Goal: Task Accomplishment & Management: Use online tool/utility

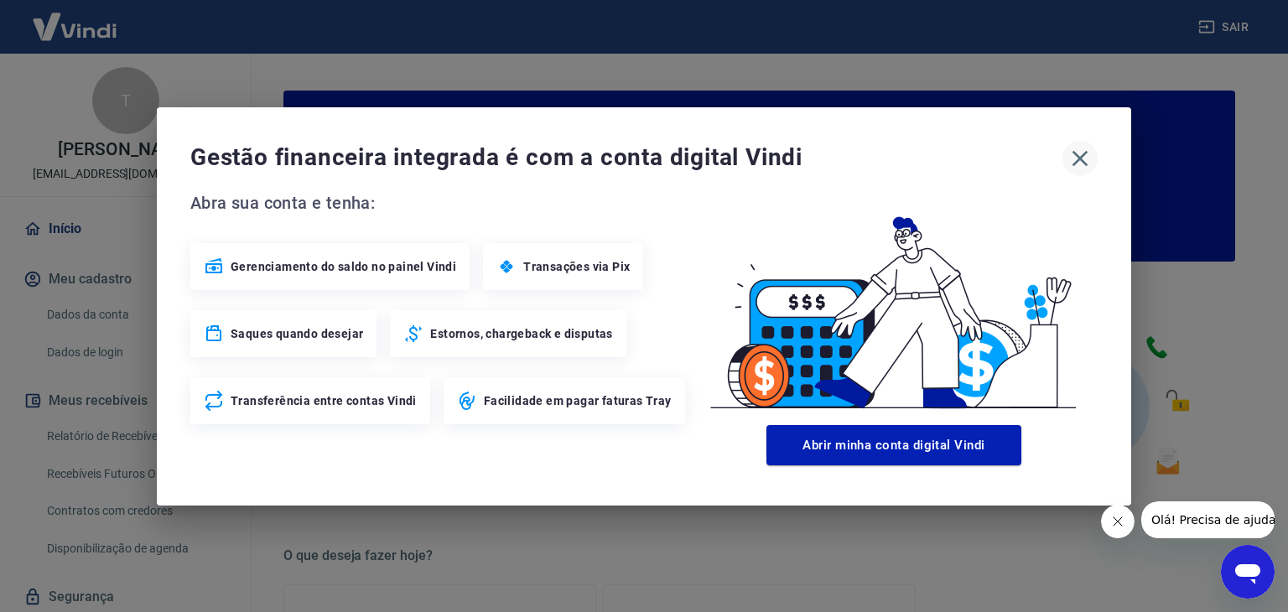
click at [1077, 162] on icon "button" at bounding box center [1080, 158] width 27 height 27
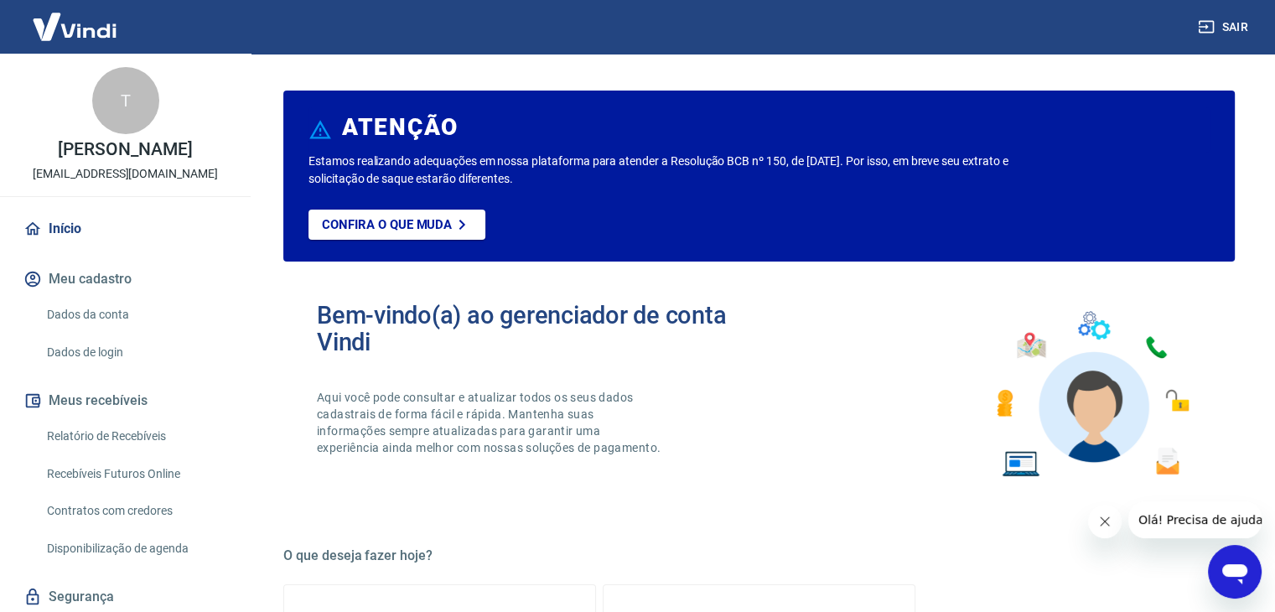
click at [123, 433] on link "Relatório de Recebíveis" at bounding box center [135, 436] width 190 height 34
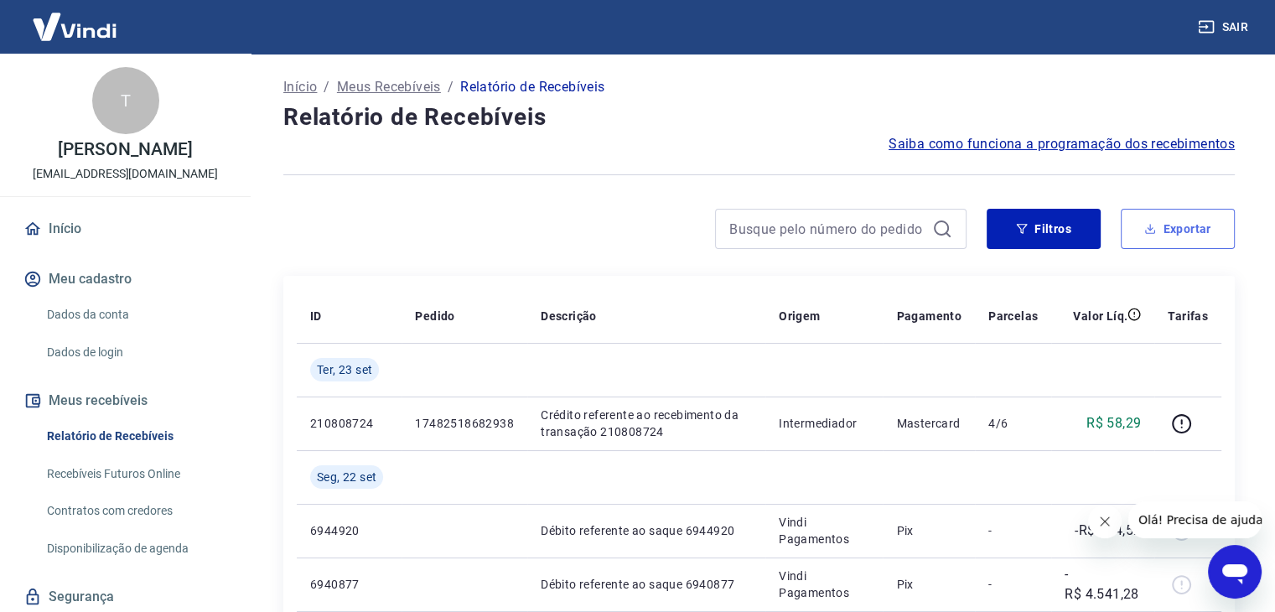
click at [1166, 227] on button "Exportar" at bounding box center [1178, 229] width 114 height 40
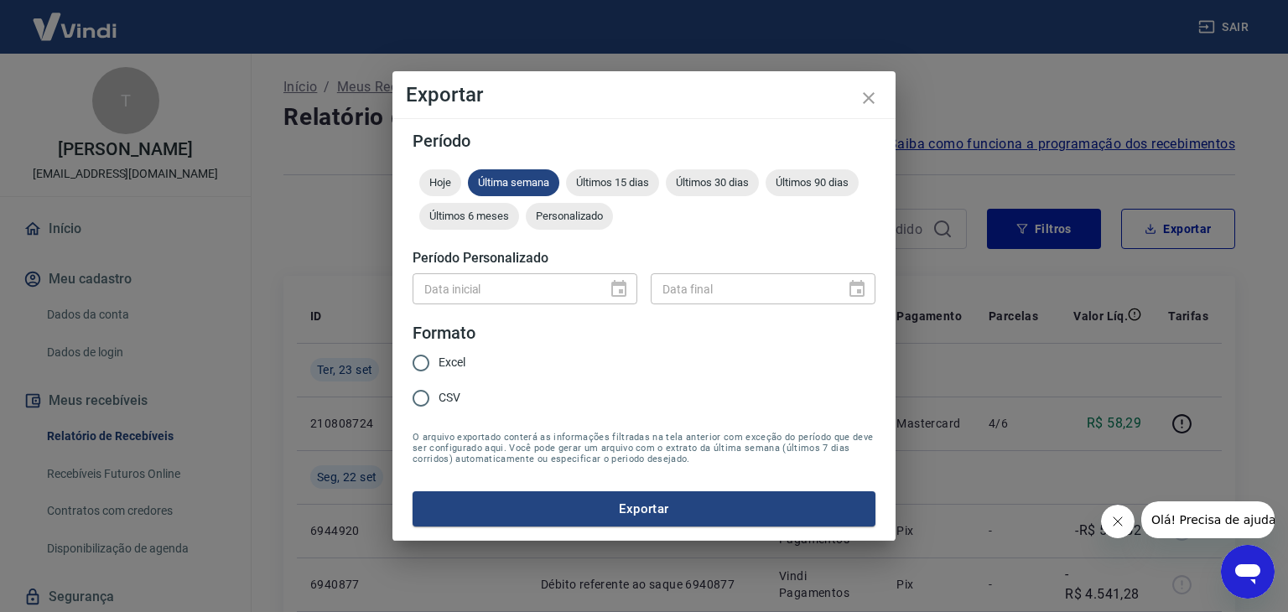
click at [616, 286] on div "Data inicial" at bounding box center [525, 288] width 225 height 31
click at [560, 215] on span "Personalizado" at bounding box center [569, 216] width 87 height 13
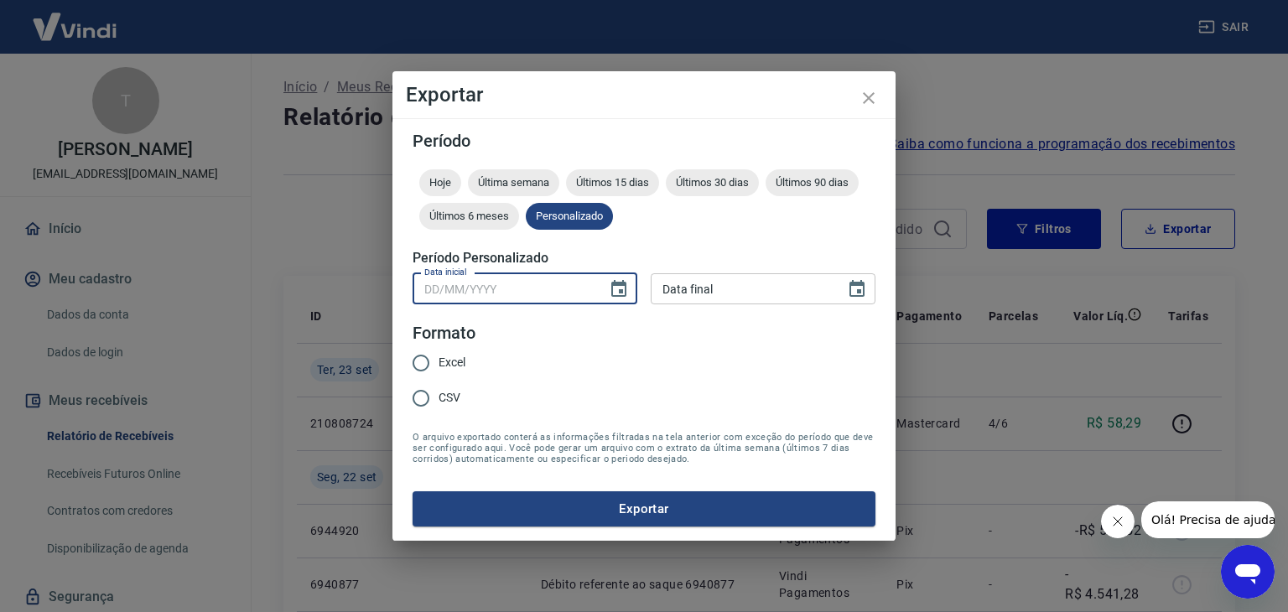
click at [470, 284] on input "Data inicial" at bounding box center [504, 288] width 183 height 31
type input "DD/MM/YYYY"
click at [623, 291] on icon "Choose date" at bounding box center [619, 289] width 20 height 20
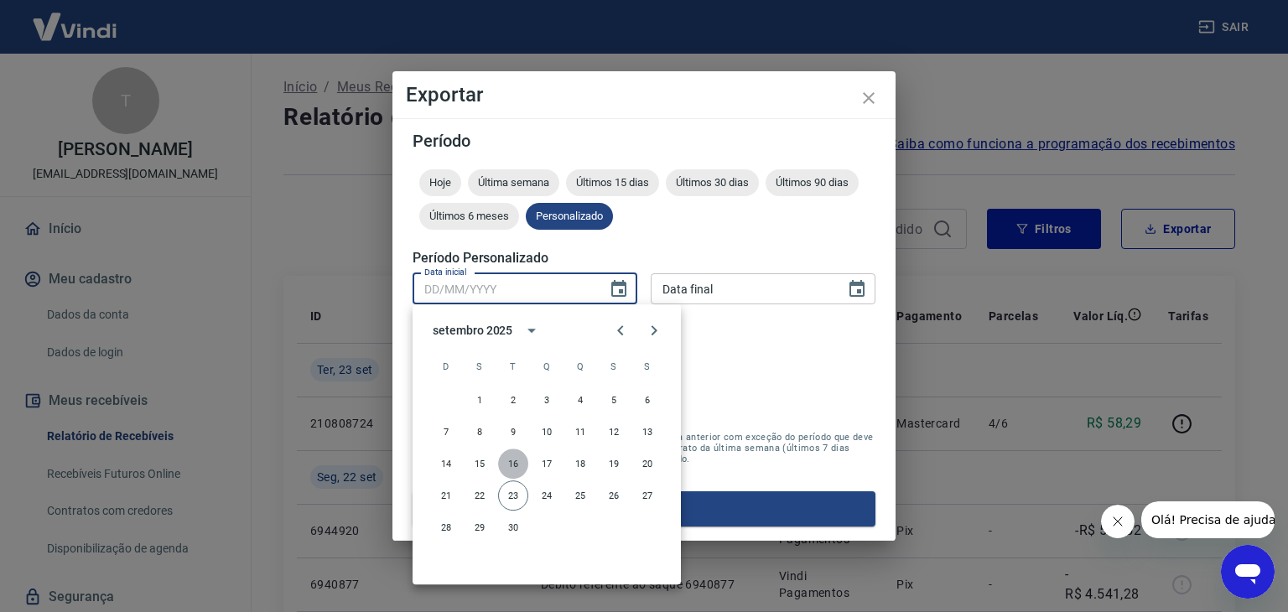
click at [506, 463] on button "16" at bounding box center [513, 464] width 30 height 30
type input "16/09/2025"
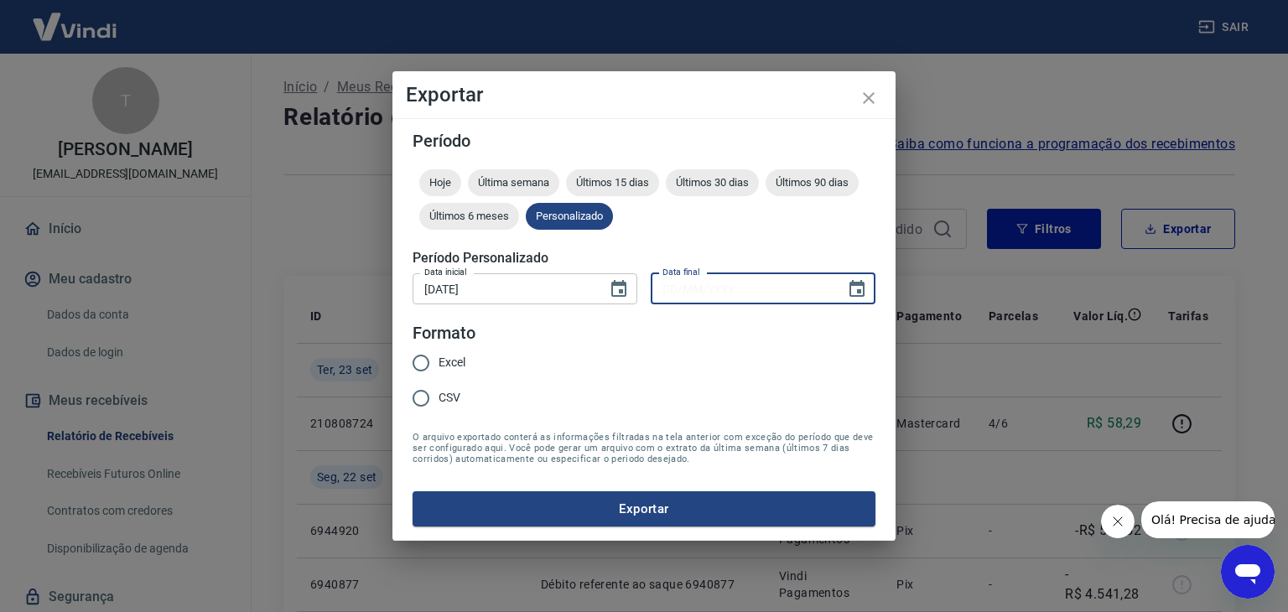
type input "DD/MM/YYYY"
click at [747, 290] on input "DD/MM/YYYY" at bounding box center [742, 288] width 183 height 31
click at [855, 292] on icon "Choose date" at bounding box center [857, 289] width 20 height 20
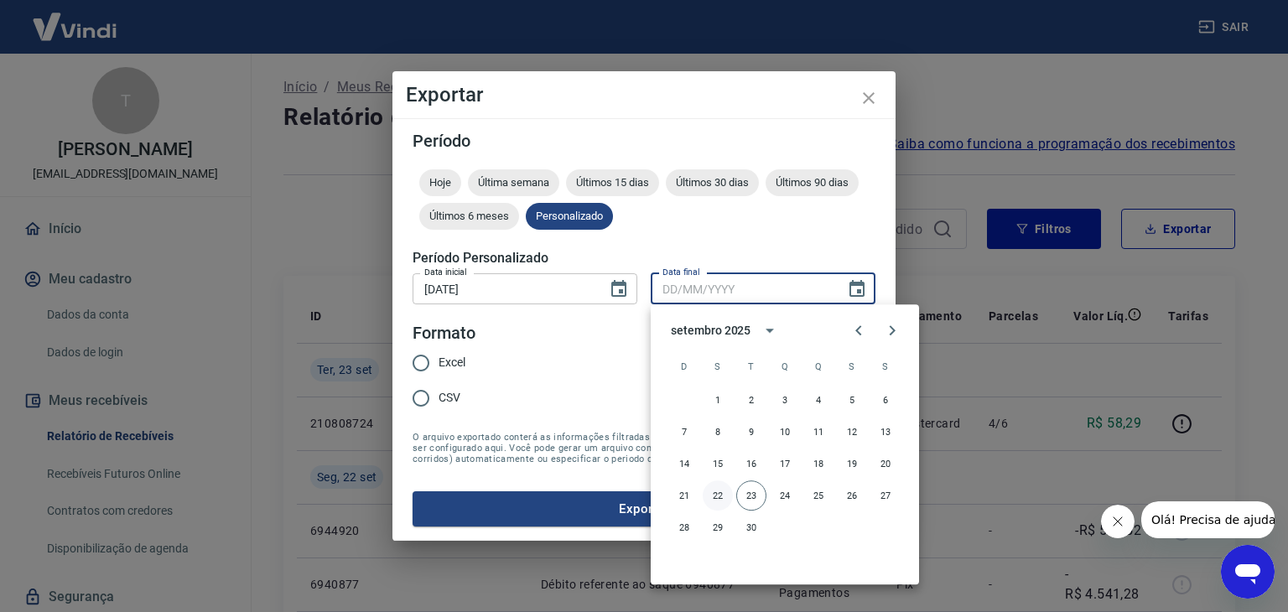
click at [716, 496] on button "22" at bounding box center [718, 495] width 30 height 30
type input "22/09/2025"
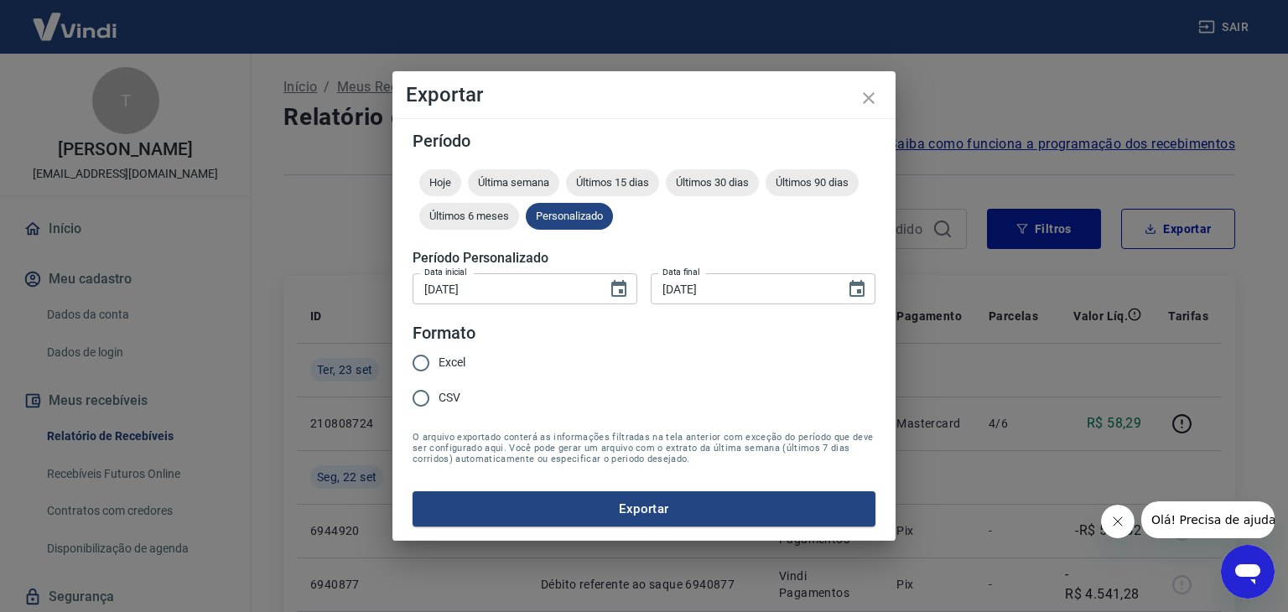
click at [423, 362] on input "Excel" at bounding box center [420, 362] width 35 height 35
radio input "true"
click at [668, 508] on button "Exportar" at bounding box center [644, 508] width 463 height 35
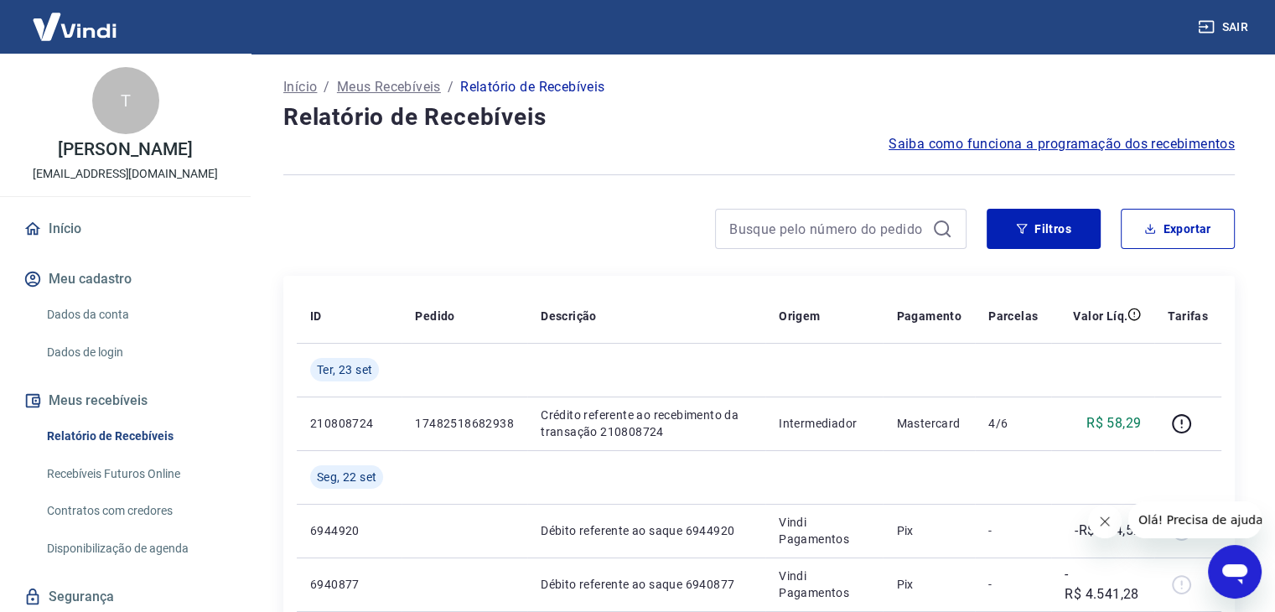
click at [1227, 30] on button "Sair" at bounding box center [1225, 27] width 60 height 31
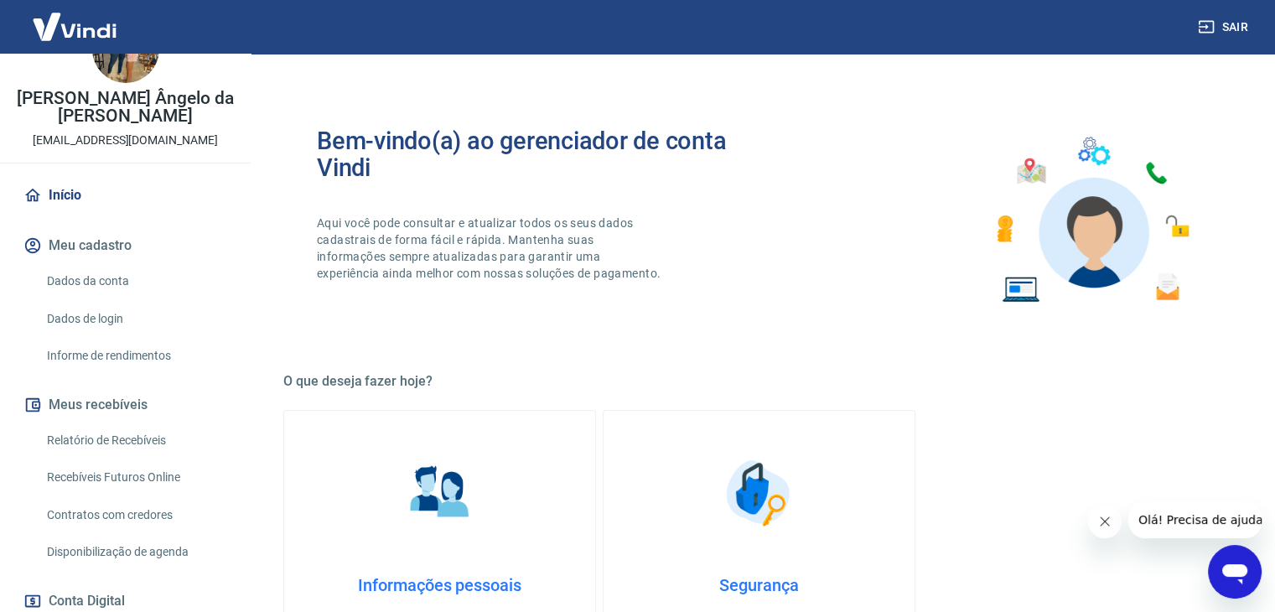
scroll to position [252, 0]
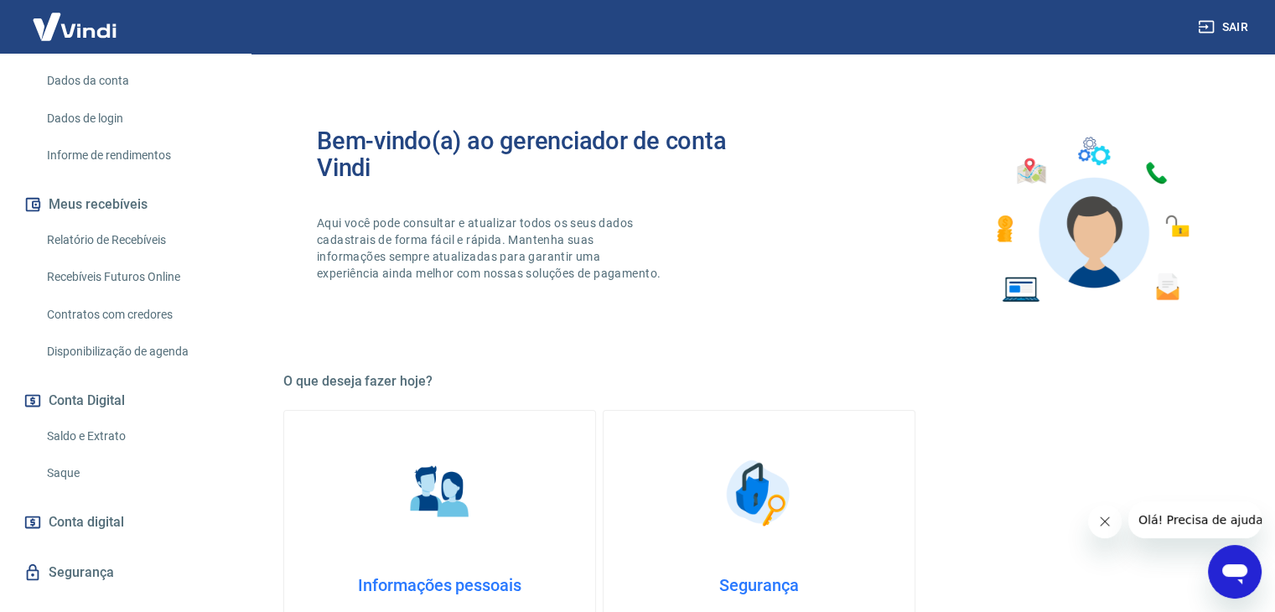
click at [80, 242] on link "Relatório de Recebíveis" at bounding box center [135, 240] width 190 height 34
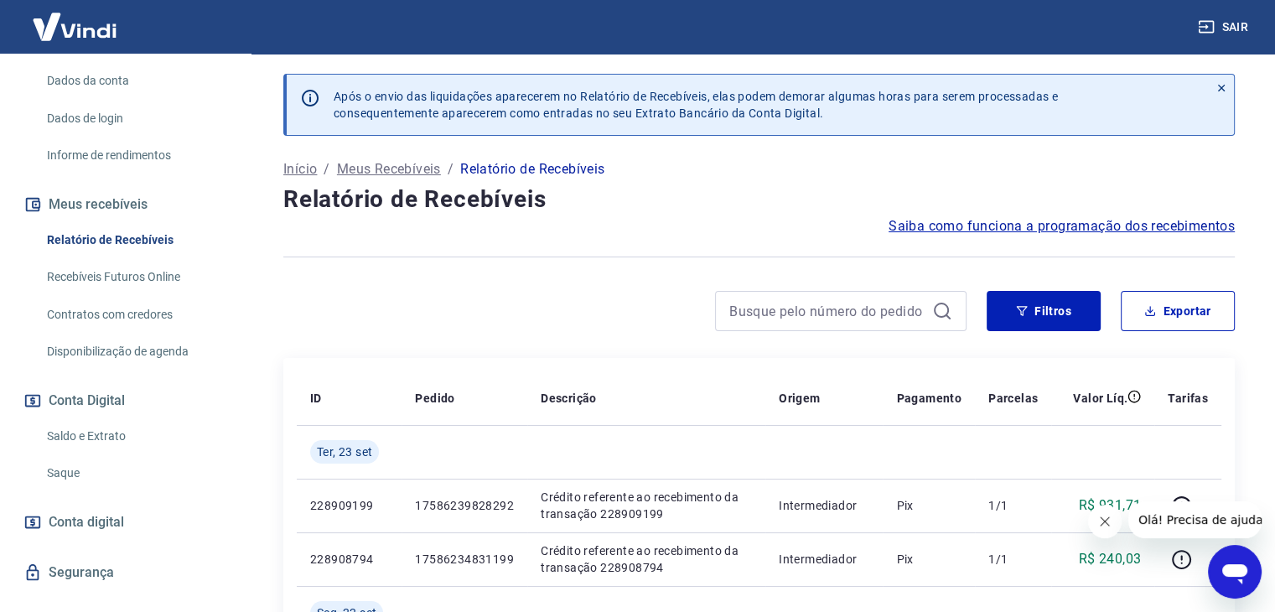
click at [1182, 333] on div "Filtros Exportar" at bounding box center [759, 318] width 952 height 54
click at [1177, 302] on button "Exportar" at bounding box center [1178, 311] width 114 height 40
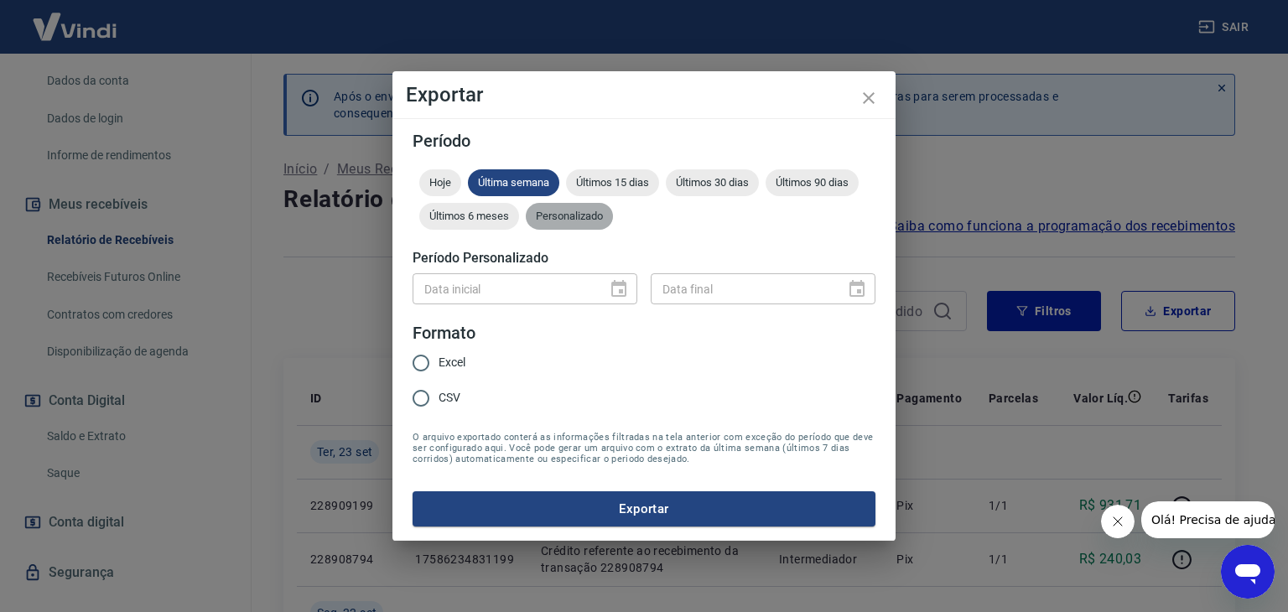
click at [542, 210] on span "Personalizado" at bounding box center [569, 216] width 87 height 13
type input "DD/MM/YYYY"
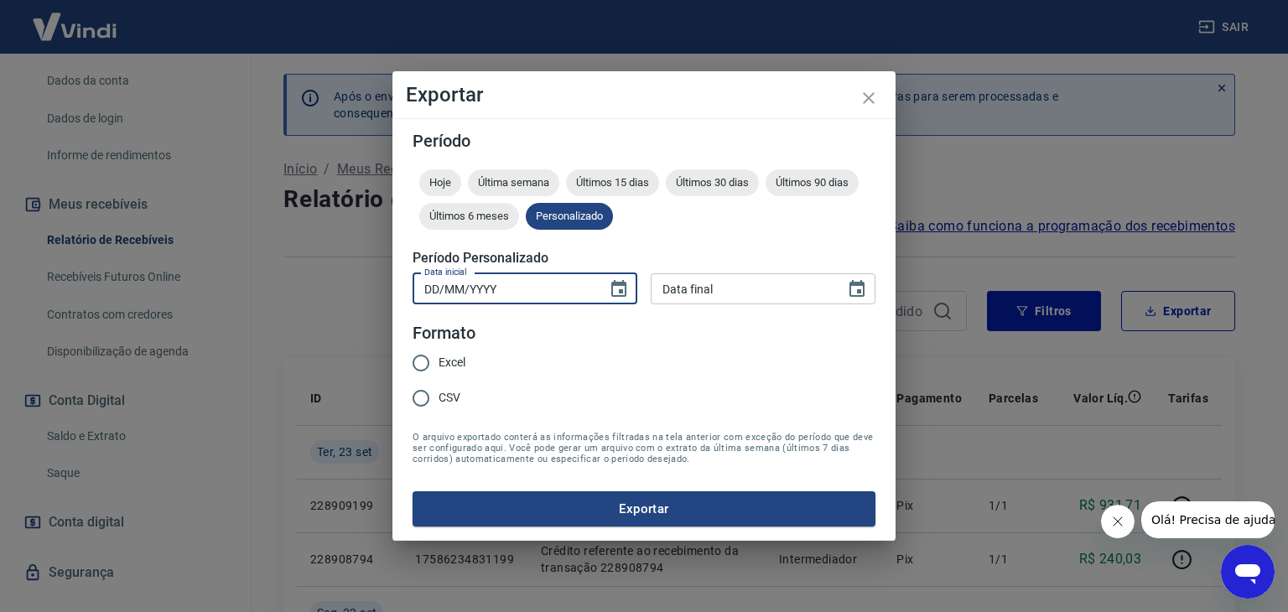
click at [528, 293] on input "DD/MM/YYYY" at bounding box center [504, 288] width 183 height 31
click at [483, 293] on input "DD/MM/YYYY" at bounding box center [504, 288] width 183 height 31
click at [620, 287] on icon "Choose date" at bounding box center [619, 289] width 20 height 20
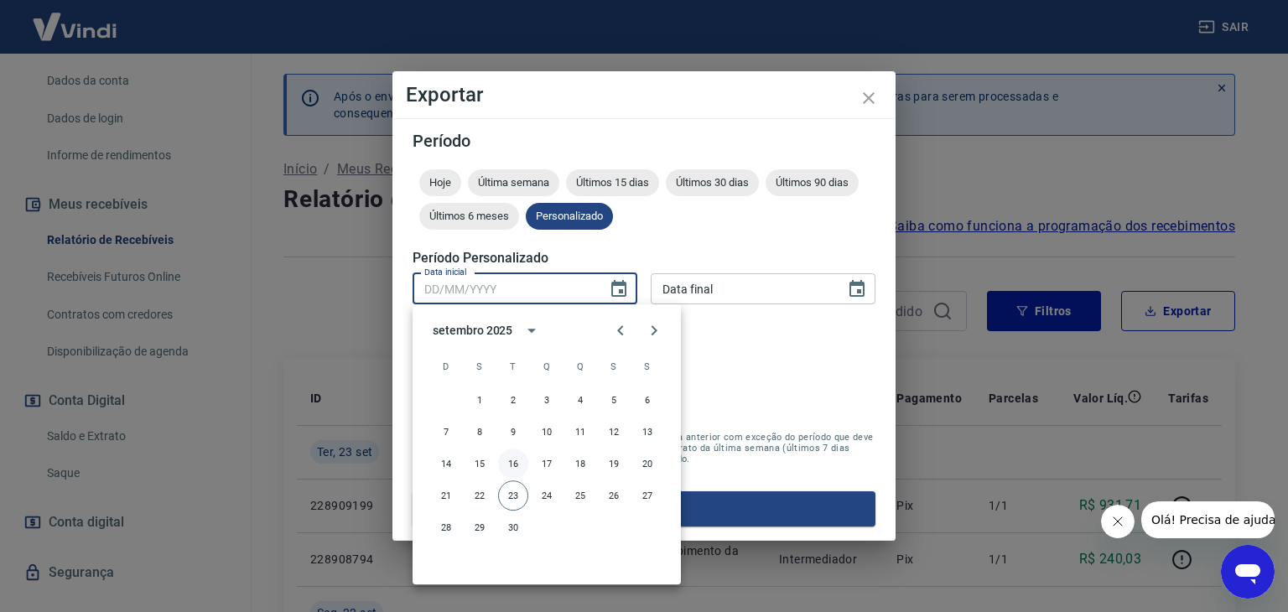
click at [517, 462] on button "16" at bounding box center [513, 464] width 30 height 30
type input "16/09/2025"
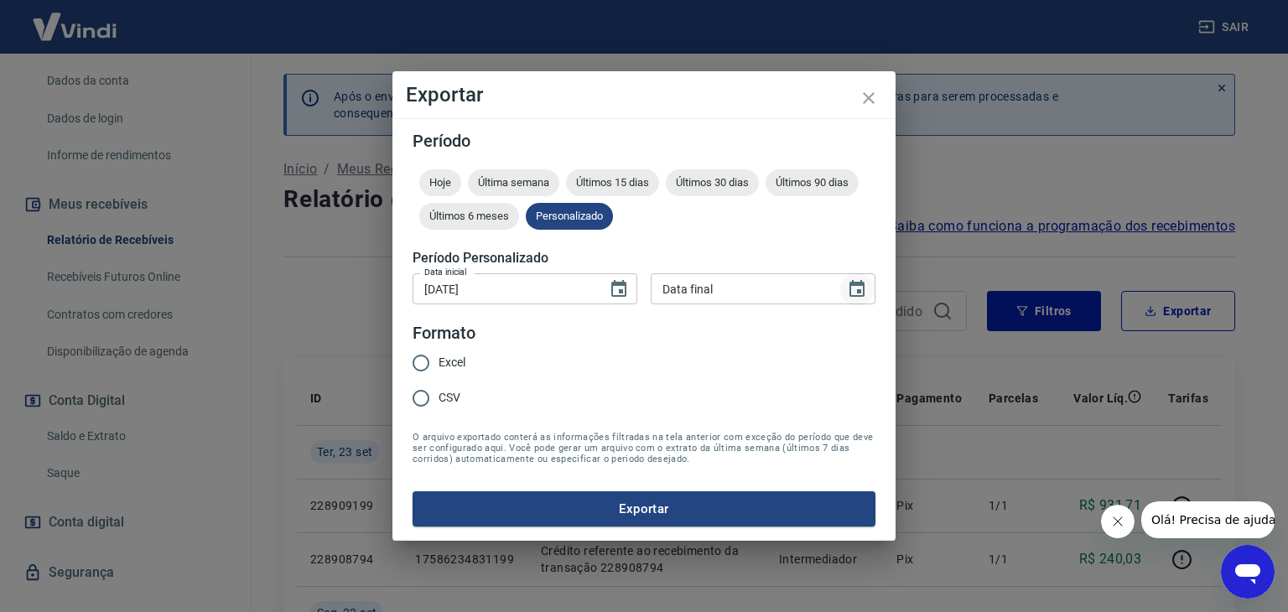
click at [855, 285] on icon "Choose date" at bounding box center [856, 288] width 15 height 17
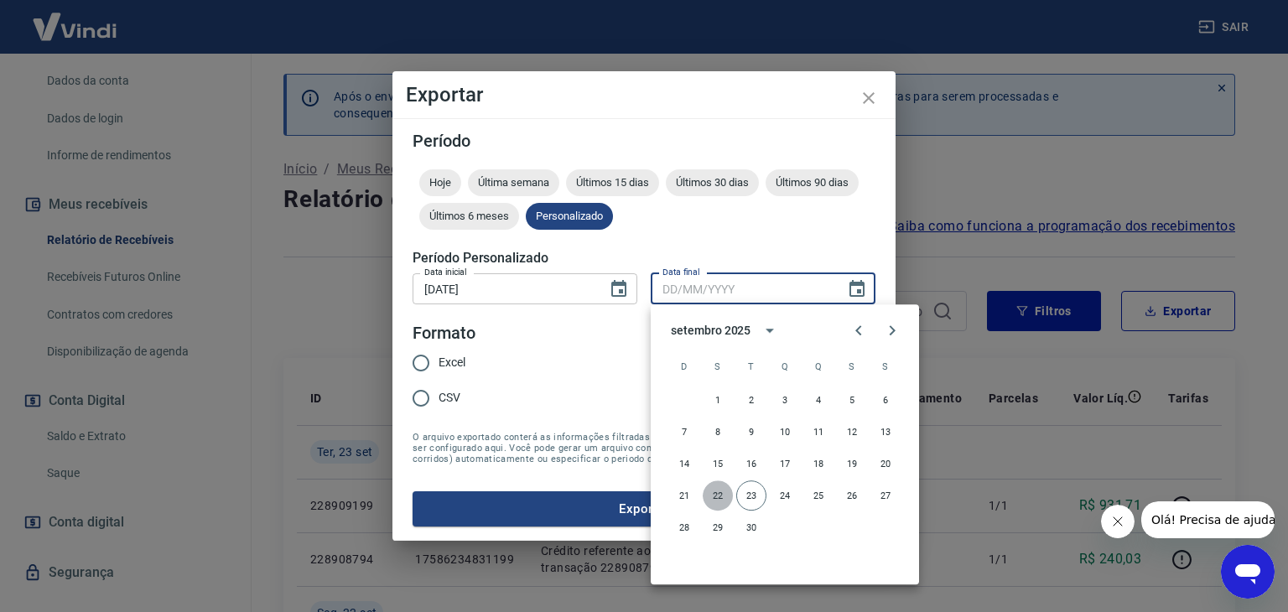
click at [718, 490] on button "22" at bounding box center [718, 495] width 30 height 30
type input "22/09/2025"
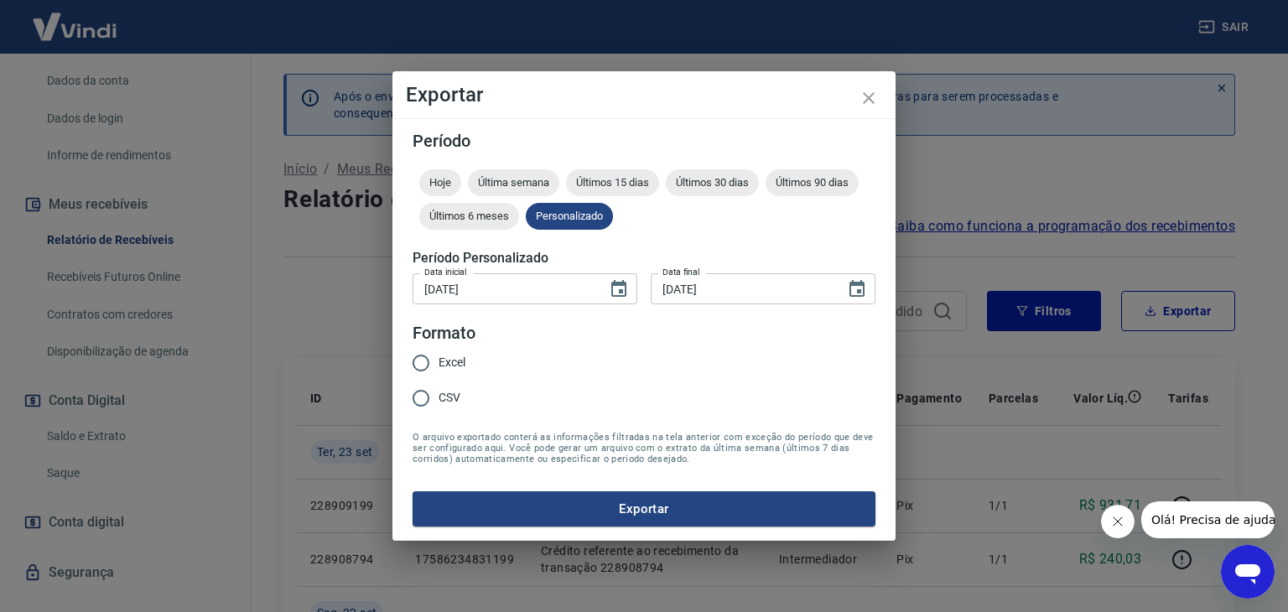
drag, startPoint x: 422, startPoint y: 362, endPoint x: 436, endPoint y: 356, distance: 15.8
click at [435, 356] on input "Excel" at bounding box center [420, 362] width 35 height 35
radio input "true"
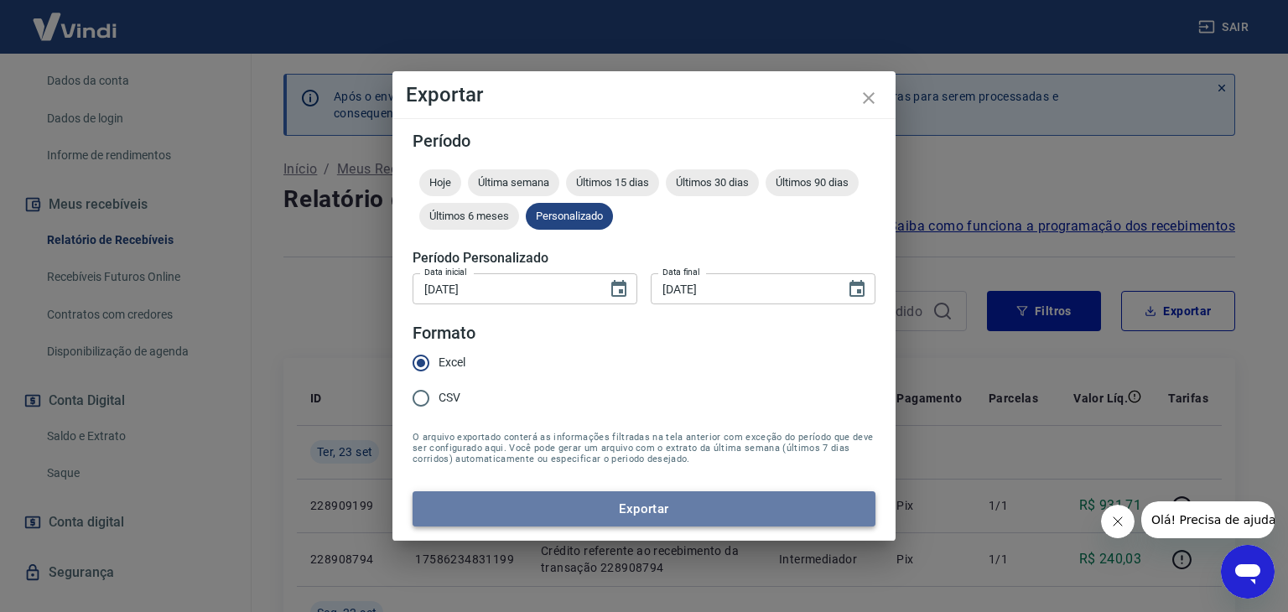
click at [659, 508] on button "Exportar" at bounding box center [644, 508] width 463 height 35
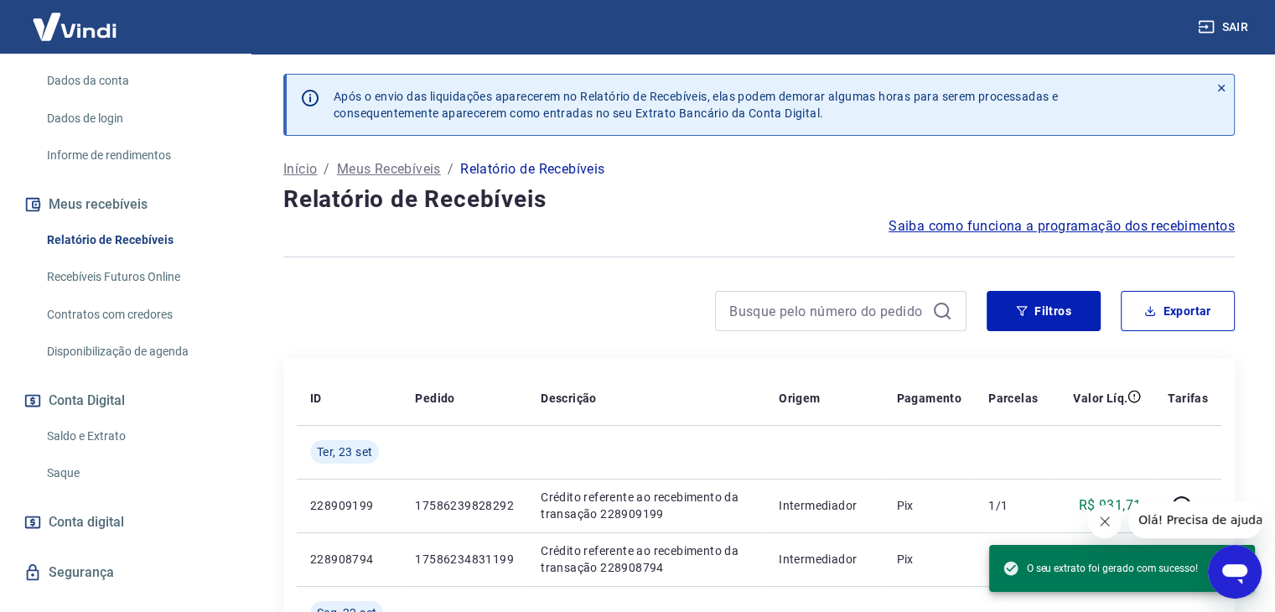
click at [797, 153] on div "Após o envio das liquidações aparecerem no Relatório de Recebíveis, elas podem …" at bounding box center [759, 115] width 952 height 82
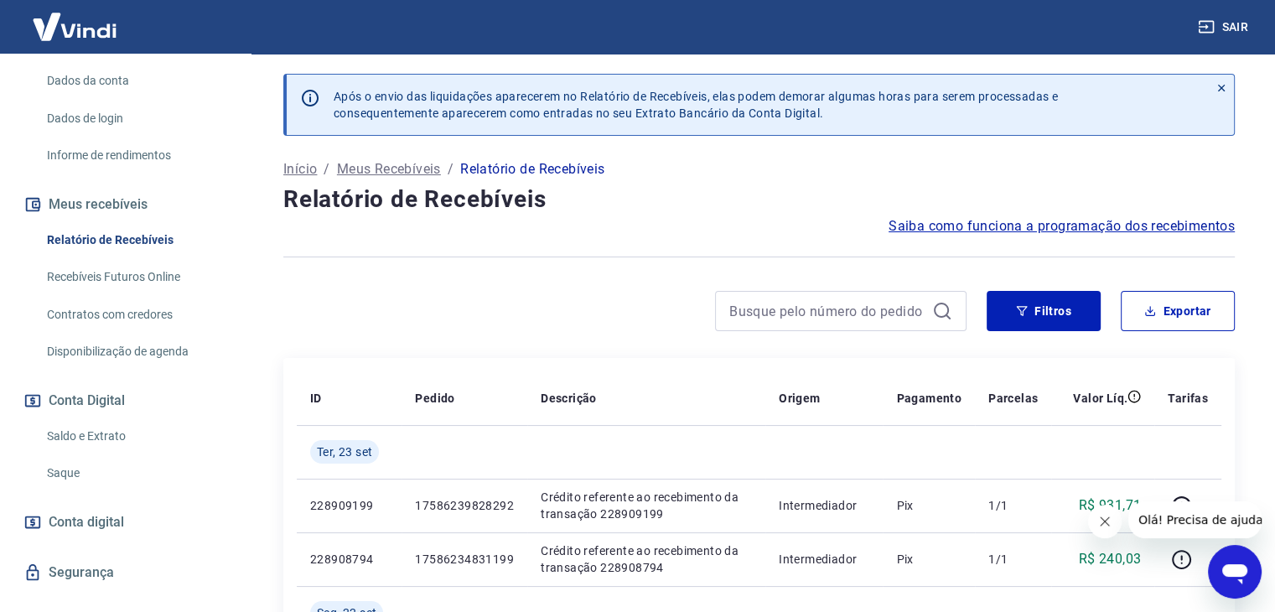
click at [449, 294] on div at bounding box center [624, 311] width 683 height 40
click at [1247, 29] on button "Sair" at bounding box center [1225, 27] width 60 height 31
